Goal: Use online tool/utility: Utilize a website feature to perform a specific function

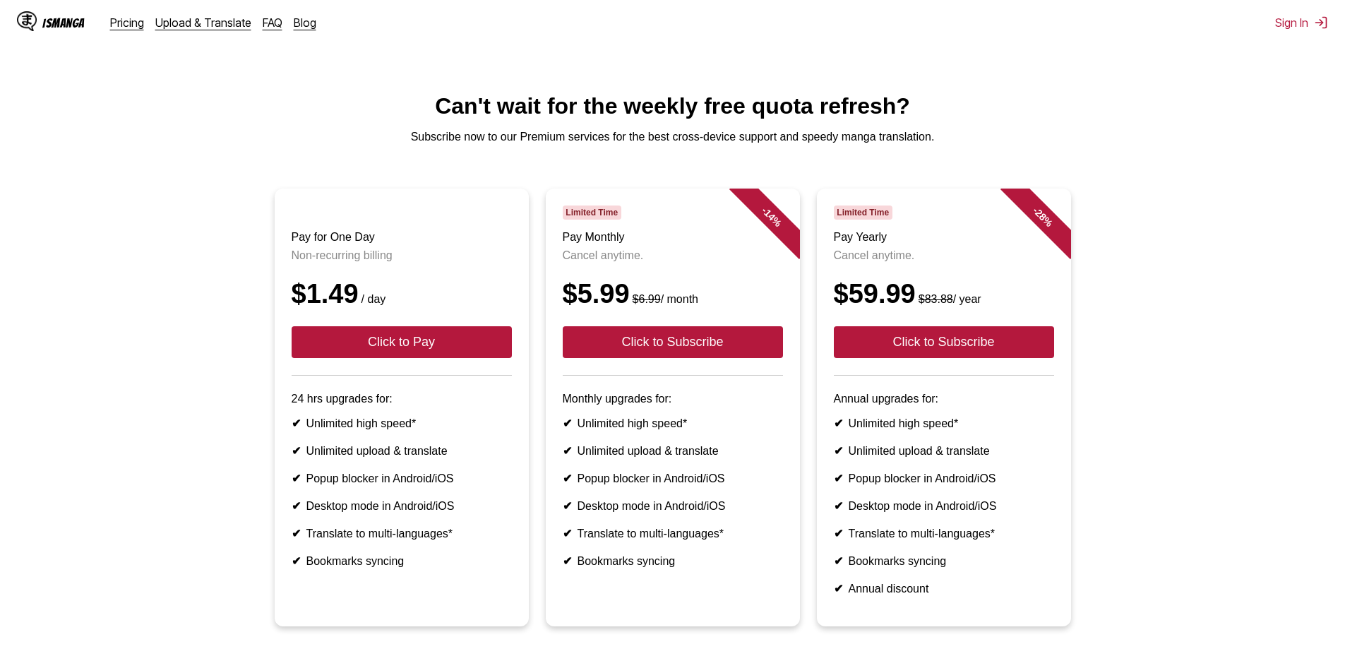
click at [1156, 111] on h1 "Can't wait for the weekly free quota refresh?" at bounding box center [672, 106] width 1323 height 26
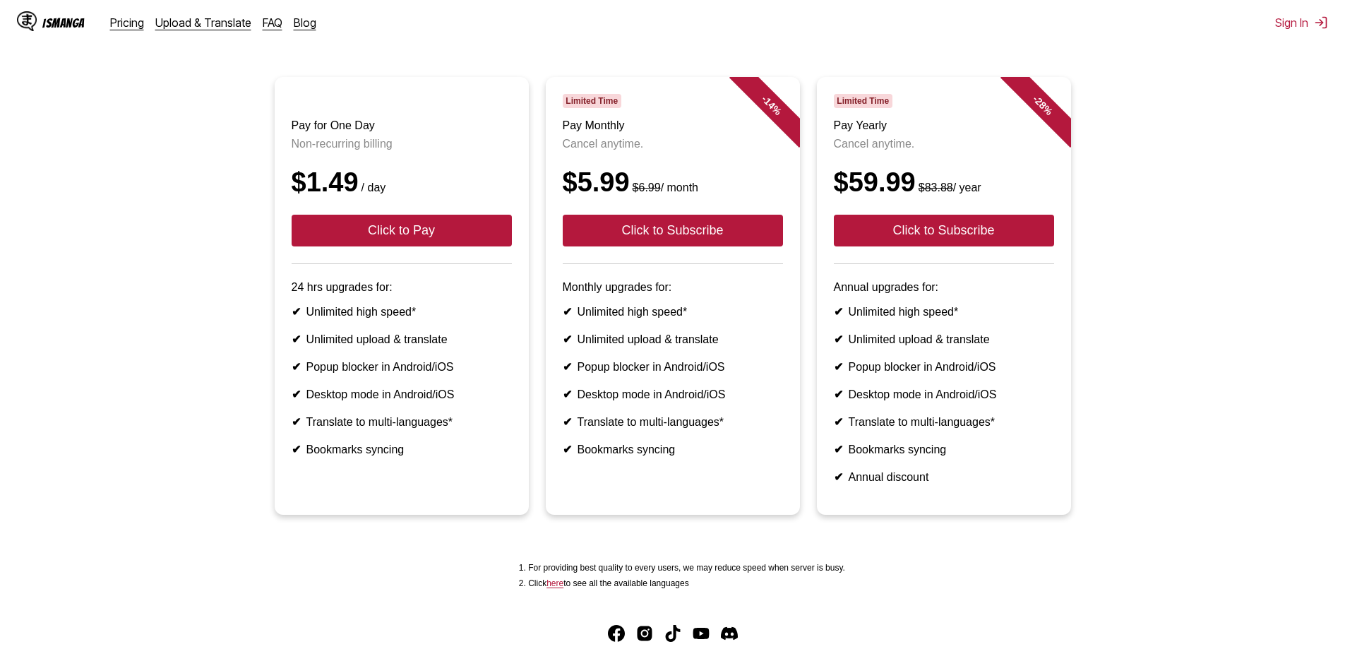
scroll to position [222, 0]
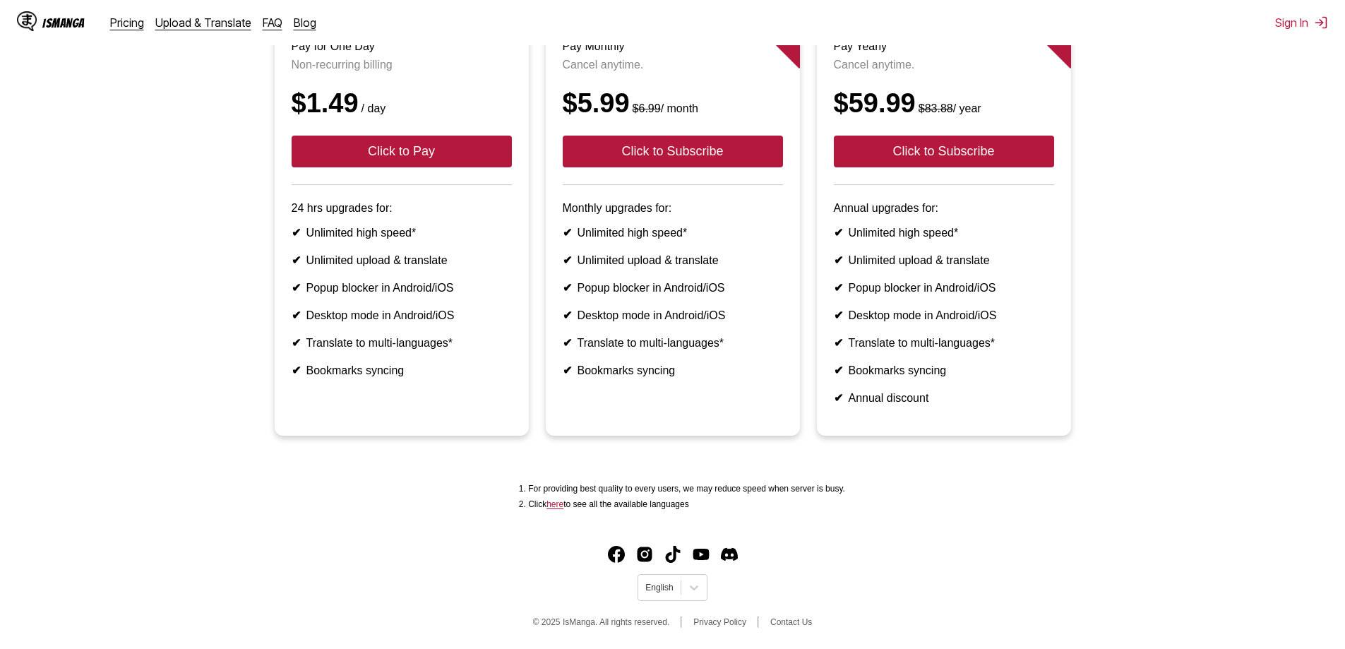
click at [124, 30] on div "IsManga Pricing Upload & Translate FAQ Blog" at bounding box center [172, 22] width 311 height 45
click at [167, 25] on link "Upload & Translate" at bounding box center [203, 23] width 96 height 14
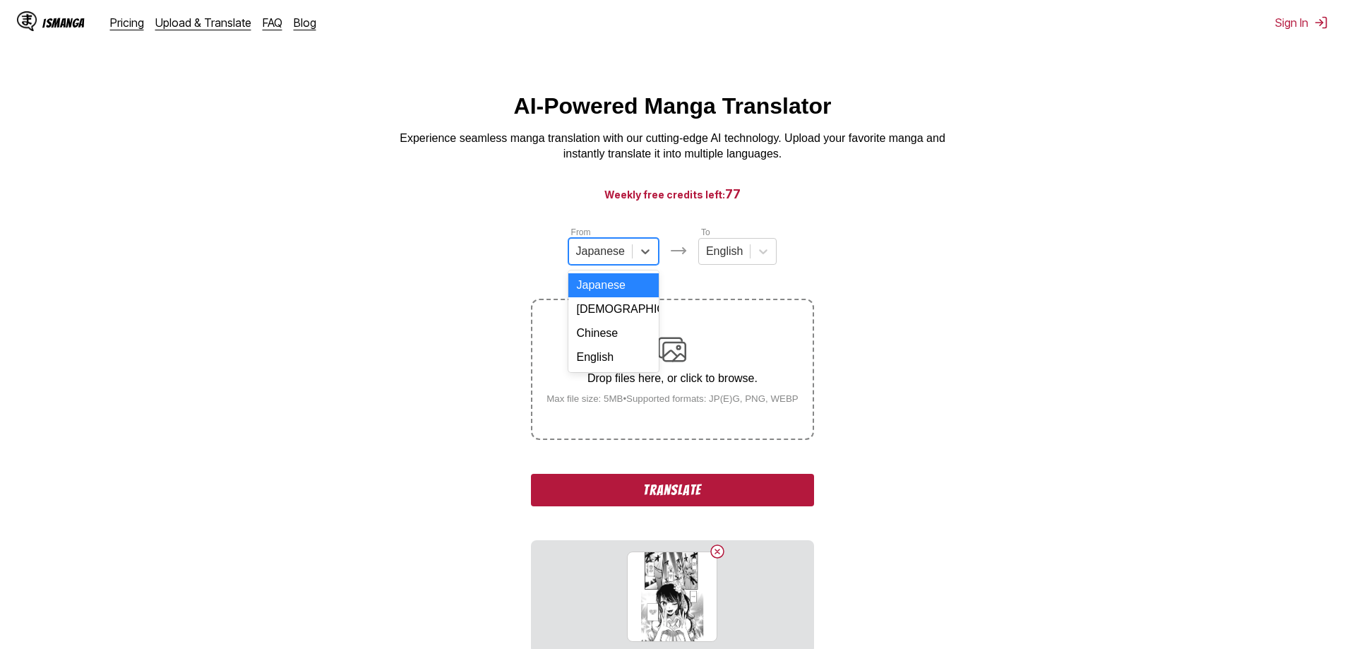
click at [621, 257] on div at bounding box center [600, 252] width 49 height 16
click at [614, 363] on div "English" at bounding box center [613, 357] width 90 height 24
click at [734, 256] on div at bounding box center [718, 252] width 37 height 16
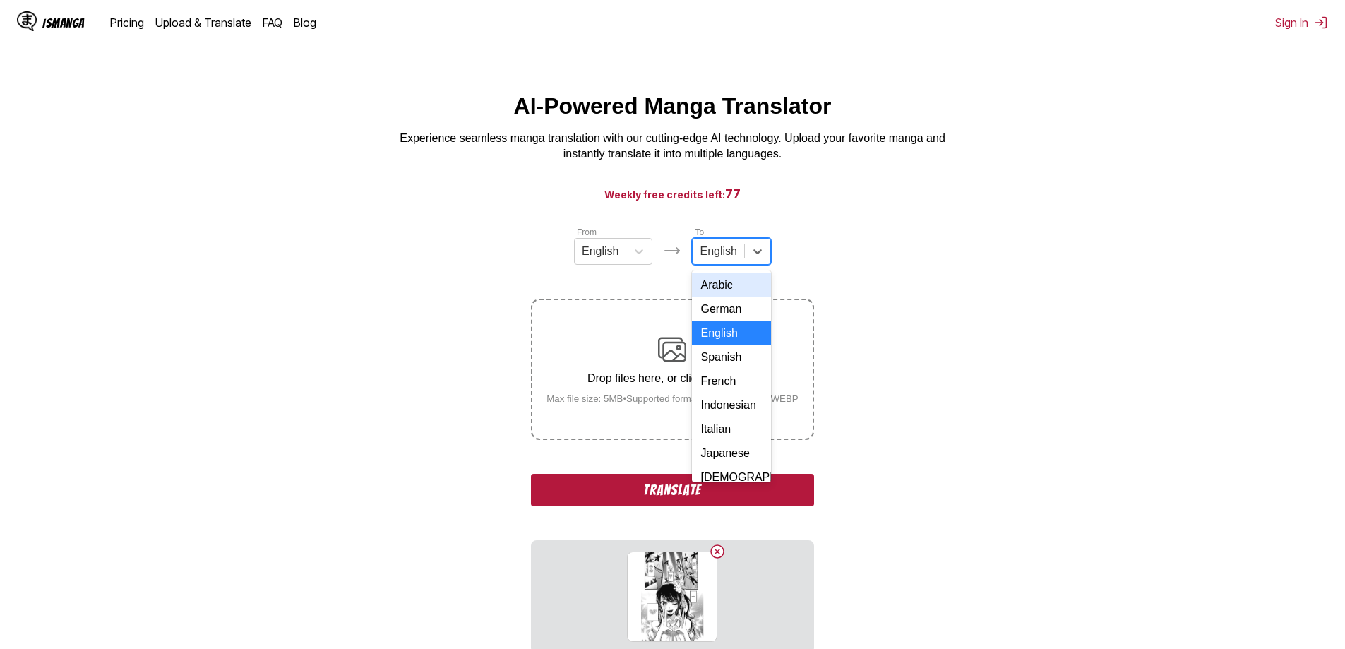
click at [733, 294] on div "Arabic" at bounding box center [731, 285] width 78 height 24
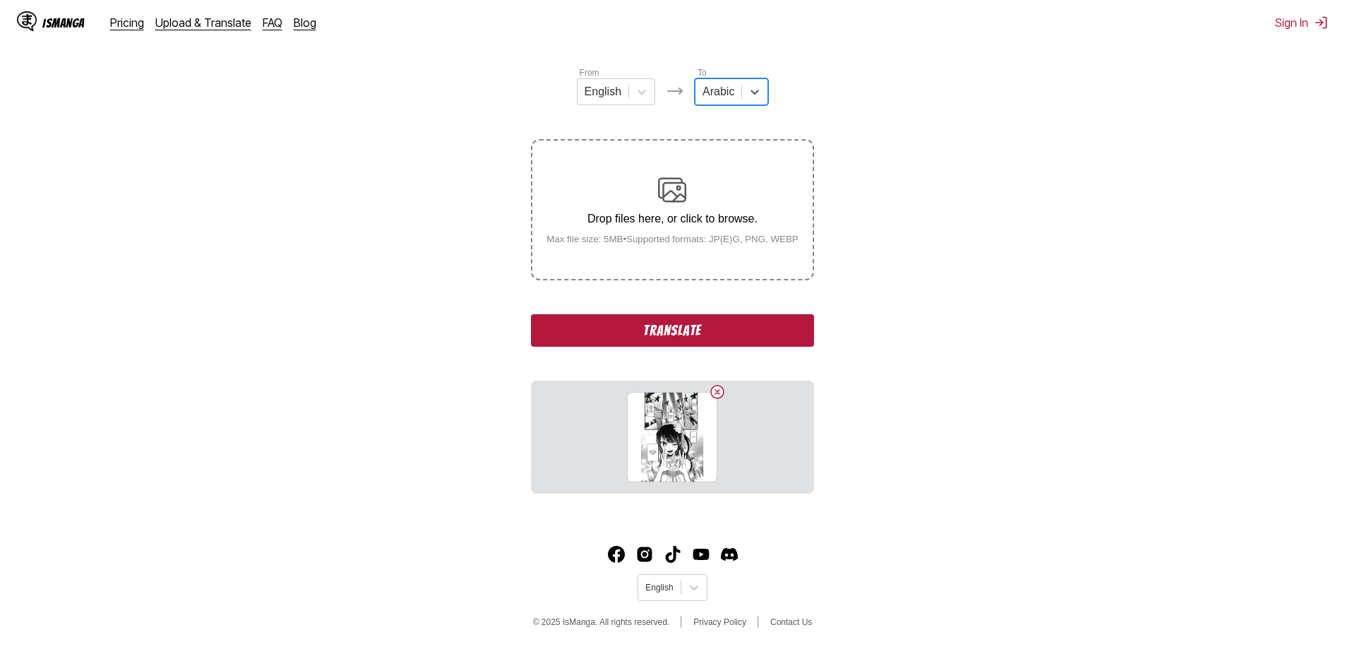
click at [619, 336] on button "Translate" at bounding box center [672, 330] width 282 height 32
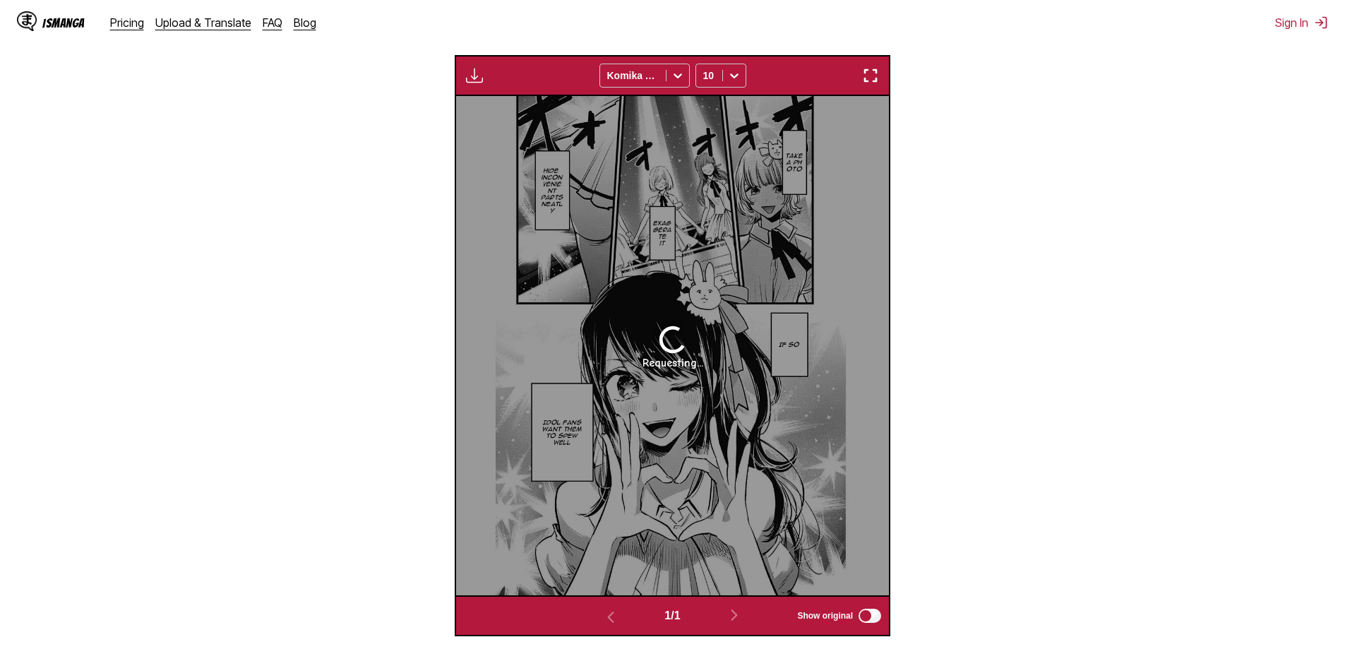
scroll to position [494, 0]
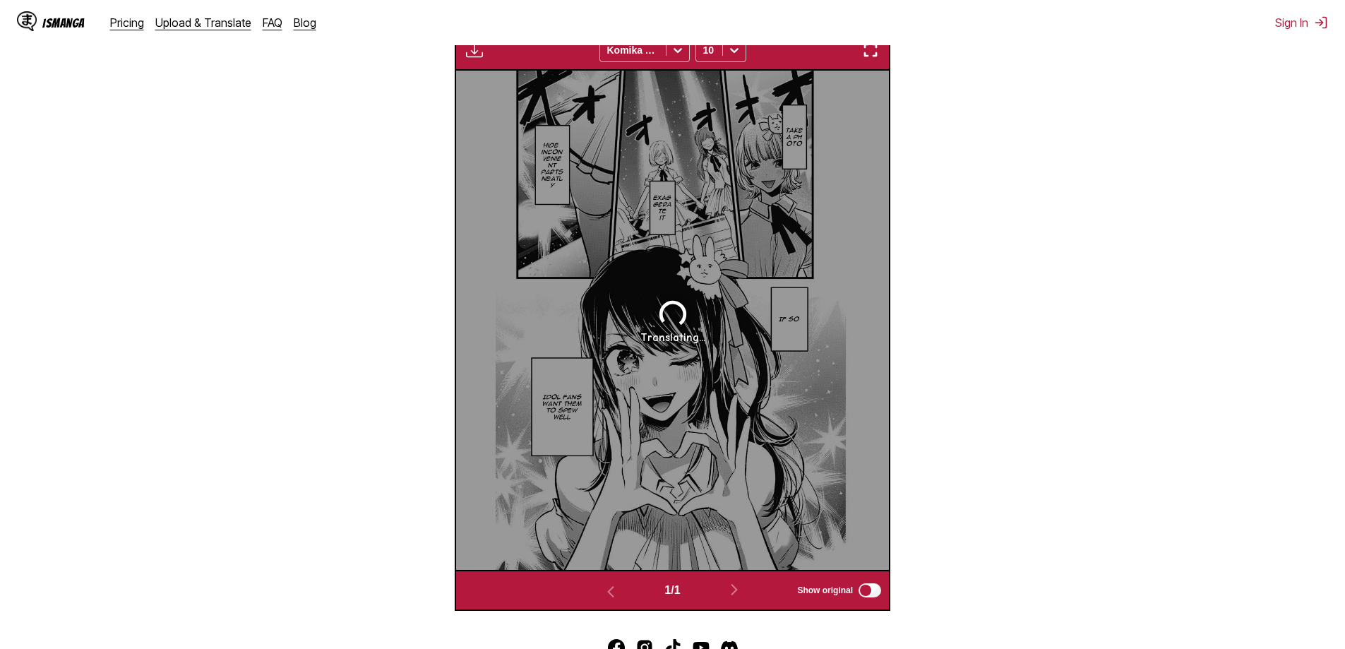
click at [720, 285] on div "Translating..." at bounding box center [672, 320] width 433 height 499
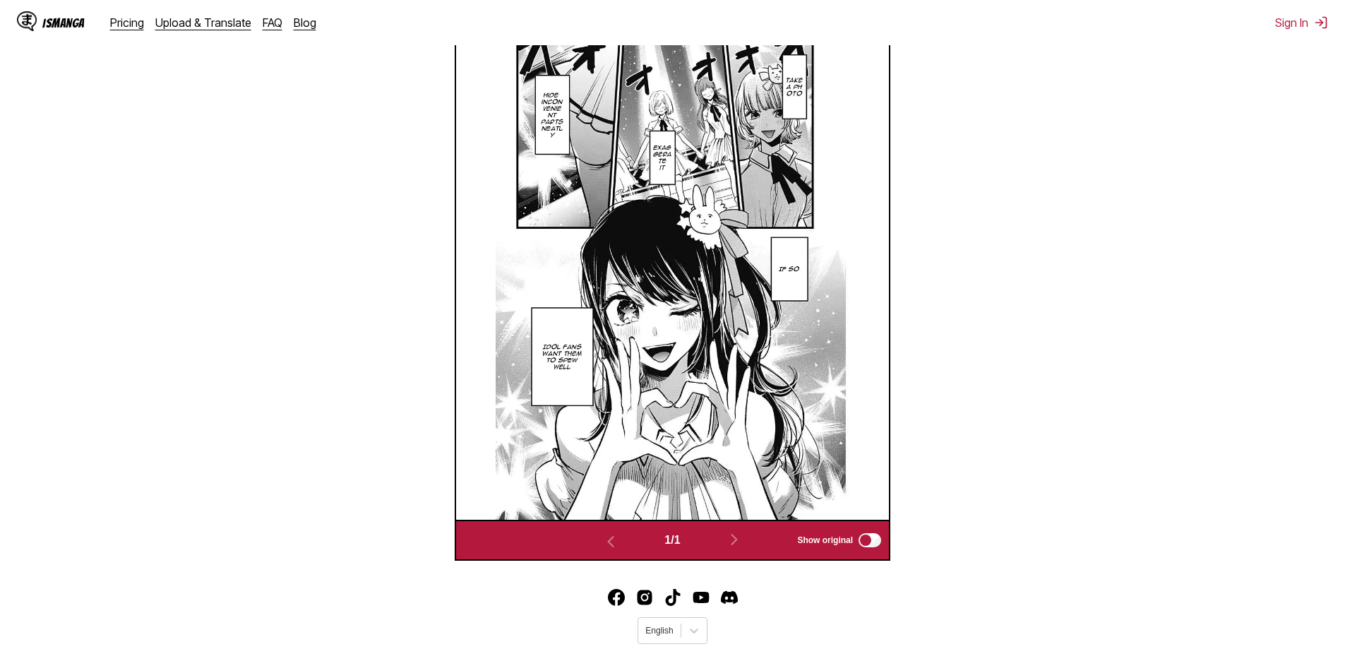
click at [651, 363] on img at bounding box center [673, 269] width 354 height 499
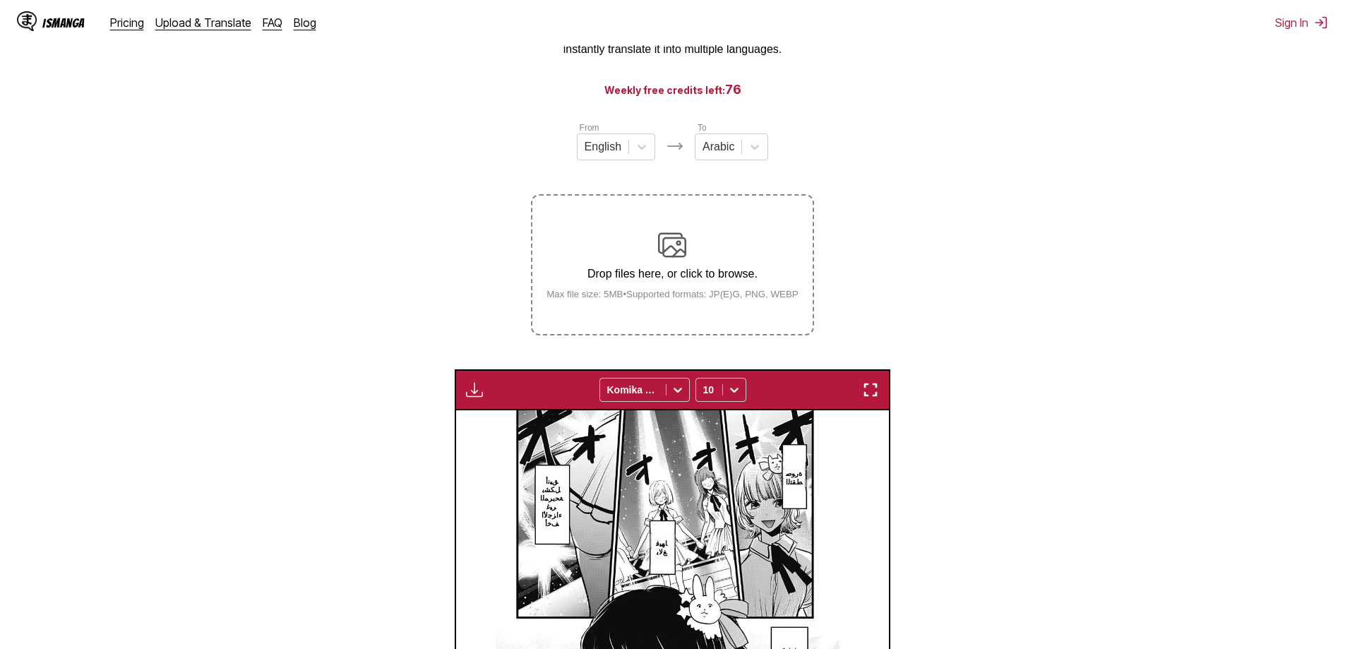
scroll to position [212, 0]
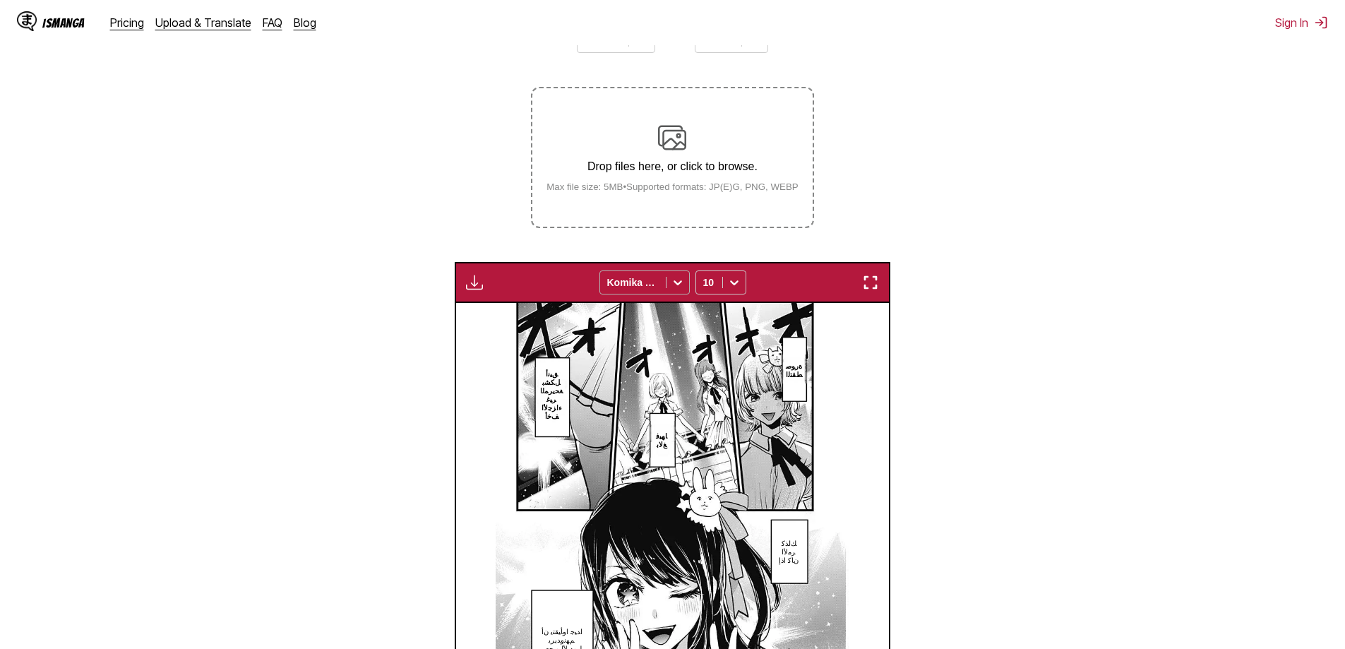
click at [669, 287] on div at bounding box center [678, 282] width 23 height 23
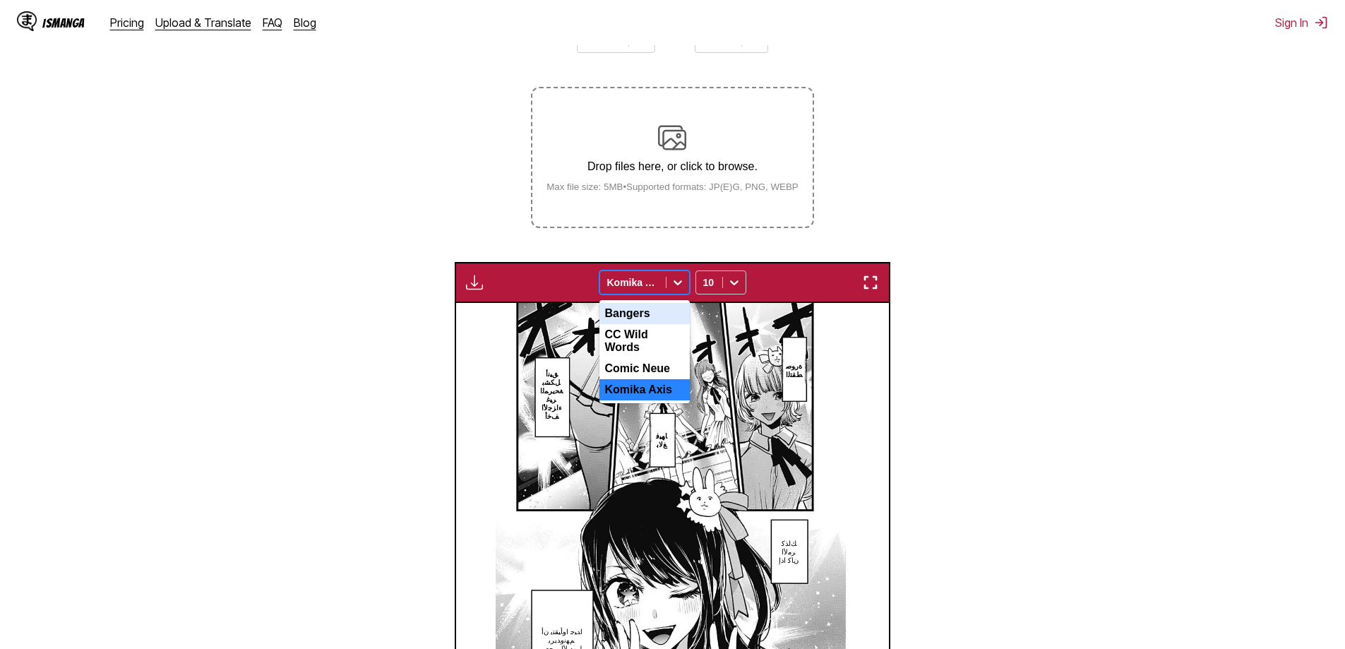
click at [641, 319] on div "Bangers" at bounding box center [645, 313] width 90 height 21
click at [676, 288] on icon at bounding box center [678, 282] width 14 height 14
click at [646, 340] on div "CC Wild Words" at bounding box center [645, 341] width 90 height 34
click at [668, 282] on div at bounding box center [678, 282] width 23 height 23
click at [639, 358] on div "Comic Neue" at bounding box center [645, 368] width 90 height 21
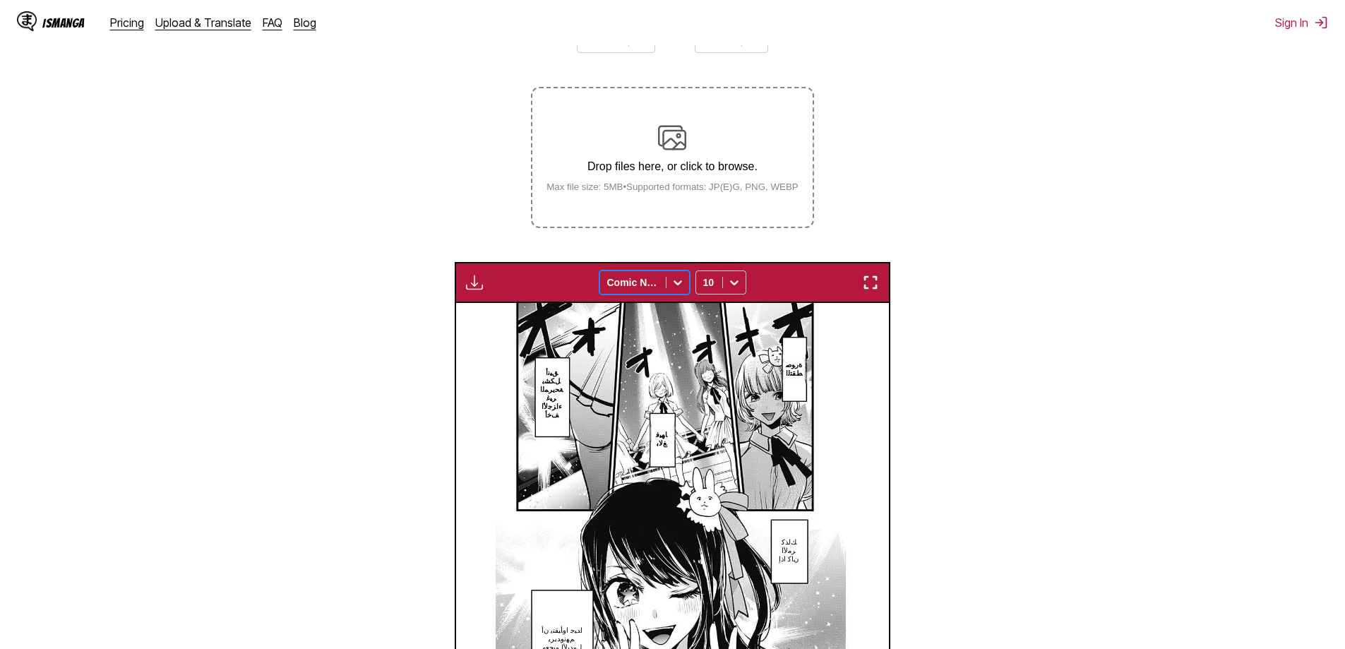
click at [671, 285] on icon at bounding box center [678, 282] width 14 height 14
click at [643, 381] on div "Komika Axis" at bounding box center [645, 389] width 90 height 21
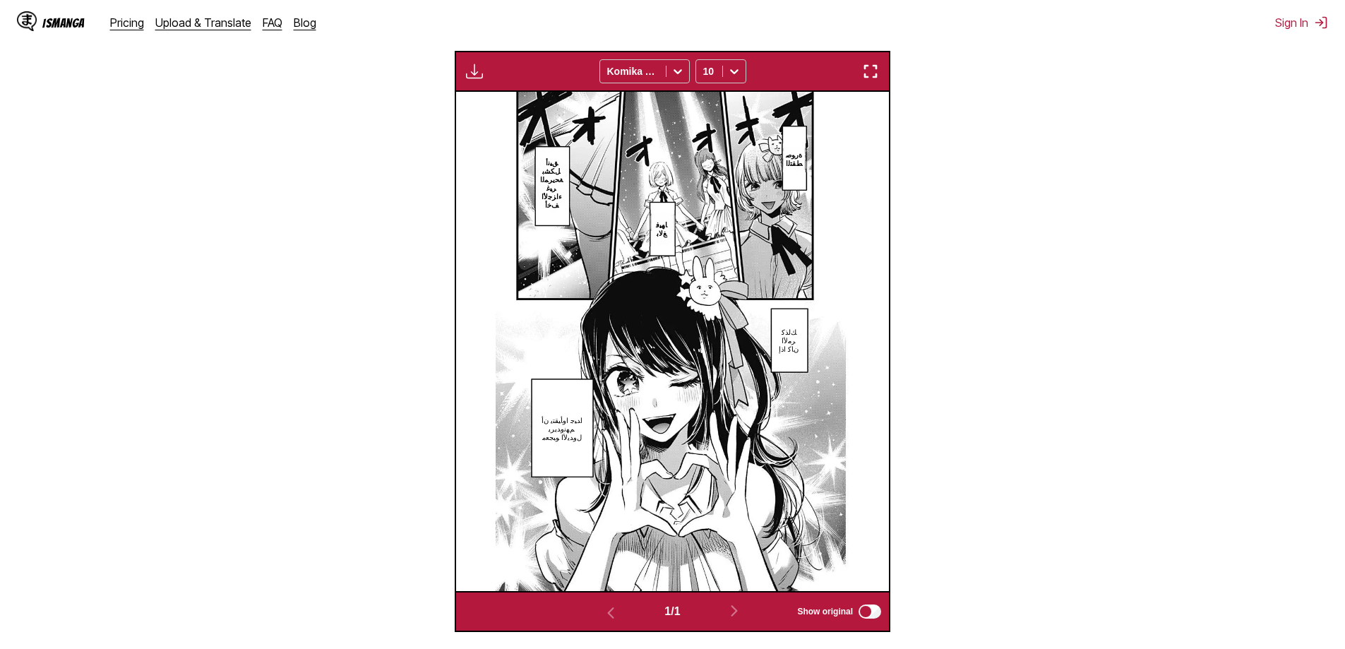
scroll to position [398, 0]
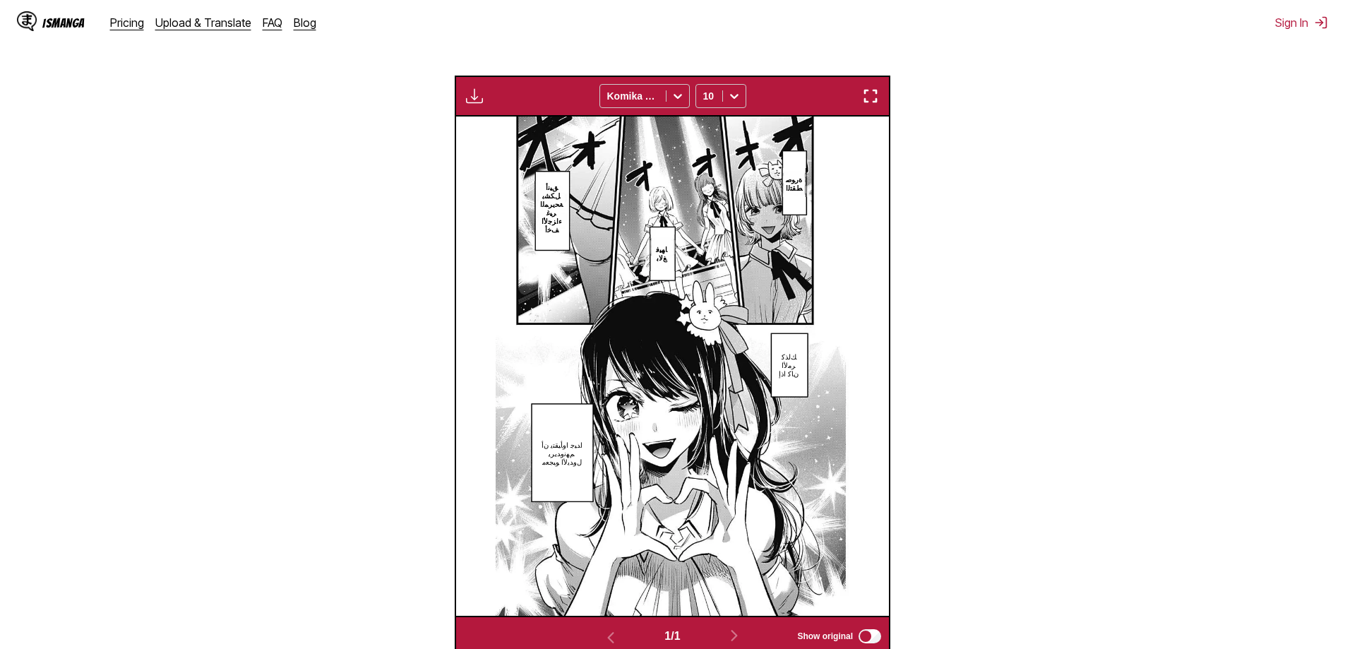
click at [555, 463] on p "ﺍﺪﻴﺟ ﺍﻭﺄﻴﻘﺘﻳ ﻥﺃ ﻢﻬﻧﻭﺪﻳﺮﻳ ﻝﻭﺪﻳﻷﺍ ﻮﺒﺠﻌﻣ" at bounding box center [562, 452] width 48 height 31
click at [564, 452] on div "ﺍﺪﻴﺟ ﺍﻭﺄﻴﻘﺘﻳ ﻥﺃ ﻢﻬﻧﻭﺪﻳﺮﻳ ﻝﻭﺪﻳﻷﺍ ﻮﺒﺠﻌﻣ" at bounding box center [648, 456] width 226 height 44
click at [592, 456] on div "ﺍﺪﻴﺟ ﺍﻭﺄﻴﻘﺘﻳ ﻥﺃ ﻢﻬﻧﻭﺪﻳﺮﻳ ﻝﻭﺪﻳﻷﺍ ﻮﺒﺠﻌﻣ" at bounding box center [648, 456] width 226 height 44
click at [582, 458] on div "ﺍﺪﻴﺟ ﺍﻭﺄﻴﻘﺘﻳ ﻥﺃ ﻢﻬﻧﻭﺪﻳﺮﻳ ﻝﻭﺪﻳﻷﺍ ﻮﺒﺠﻌﻣ" at bounding box center [648, 456] width 226 height 44
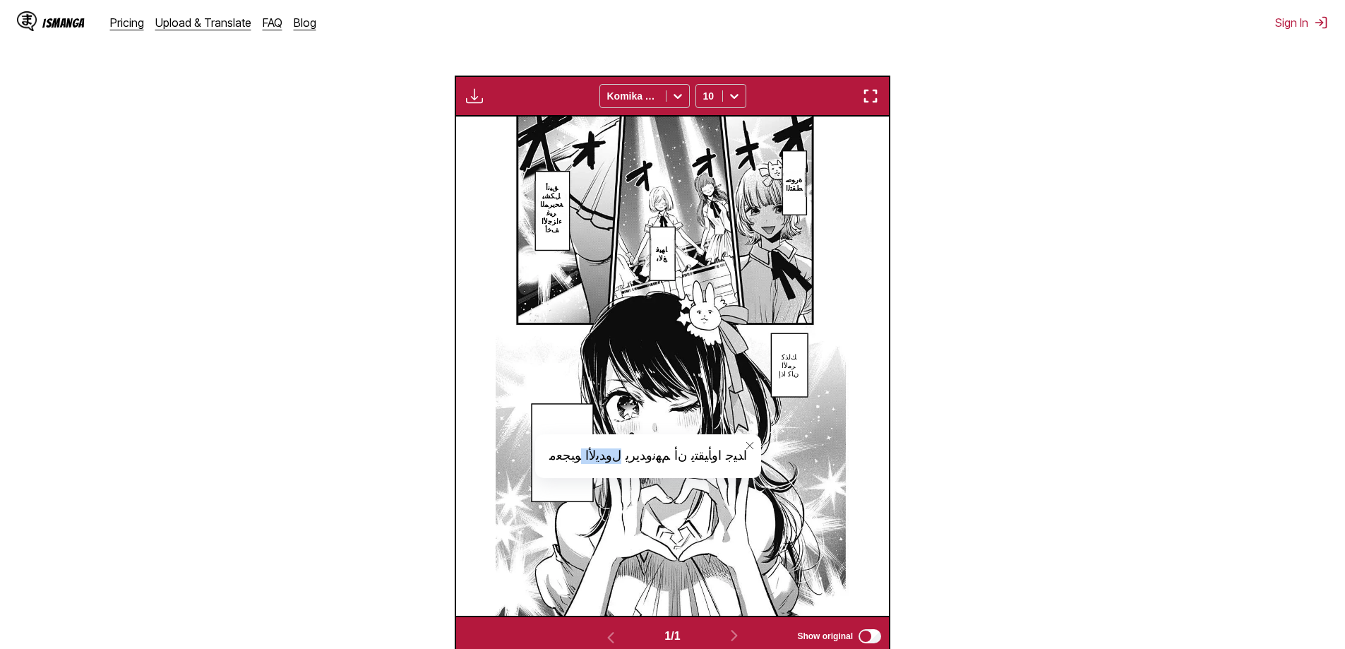
click at [582, 458] on div "ﺍﺪﻴﺟ ﺍﻭﺄﻴﻘﺘﻳ ﻥﺃ ﻢﻬﻧﻭﺪﻳﺮﻳ ﻝﻭﺪﻳﻷﺍ ﻮﺒﺠﻌﻣ" at bounding box center [648, 456] width 226 height 44
copy div "ﺍﺪﻴﺟ ﺍﻭﺄﻴﻘﺘﻳ ﻥﺃ ﻢﻬﻧﻭﺪﻳﺮﻳ ﻝﻭﺪﻳﻷﺍ ﻮﺒﺠﻌﻣ"
